Goal: Task Accomplishment & Management: Manage account settings

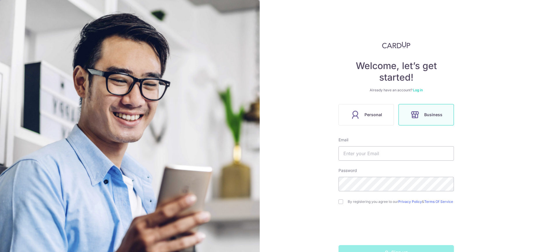
click at [413, 114] on icon at bounding box center [414, 114] width 9 height 9
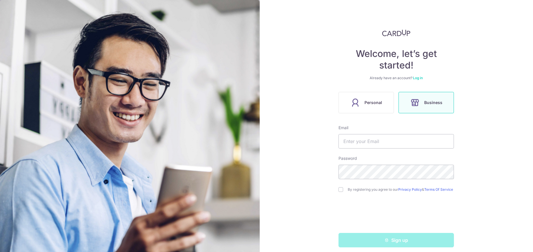
scroll to position [19, 0]
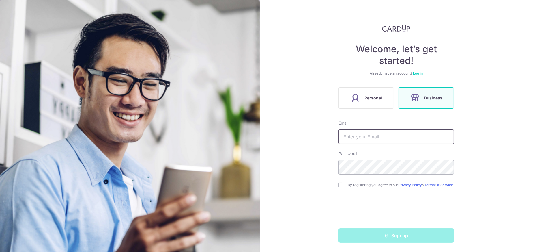
click at [363, 136] on input "text" at bounding box center [396, 136] width 115 height 14
click at [493, 203] on div "Welcome, let’s get started! Already have an account? Log in Personal Business E…" at bounding box center [397, 126] width 274 height 252
click at [419, 71] on link "Log in" at bounding box center [418, 73] width 10 height 4
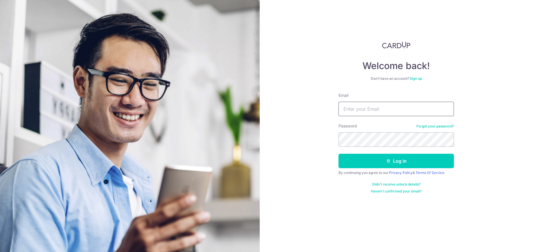
click at [381, 115] on input "Email" at bounding box center [396, 109] width 115 height 14
type input "[EMAIL_ADDRESS][DOMAIN_NAME]"
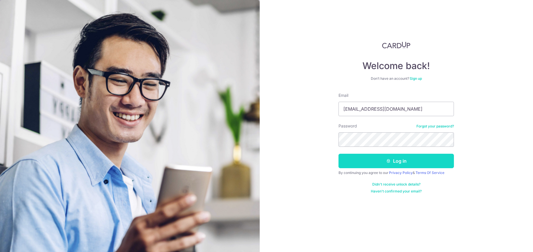
click at [408, 161] on button "Log in" at bounding box center [396, 161] width 115 height 14
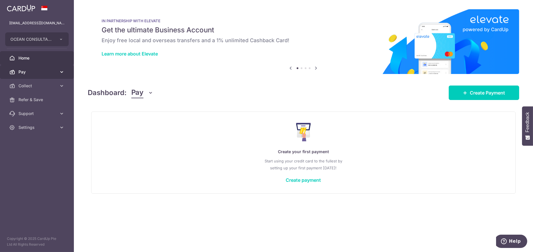
click at [19, 71] on span "Pay" at bounding box center [37, 72] width 38 height 6
